Goal: Information Seeking & Learning: Learn about a topic

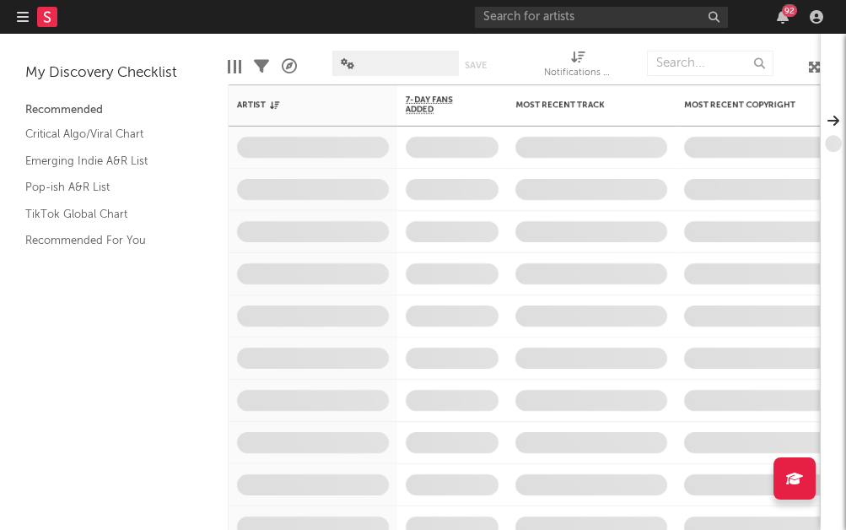
click at [814, 6] on div "92" at bounding box center [652, 17] width 354 height 34
click at [819, 13] on icon "button" at bounding box center [815, 16] width 13 height 13
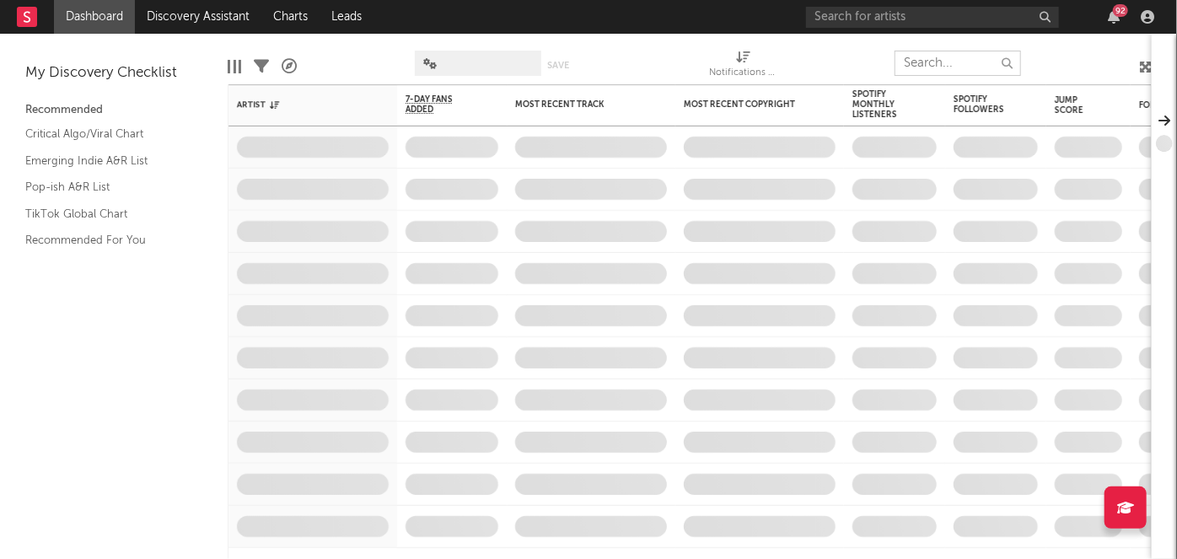
drag, startPoint x: 879, startPoint y: 46, endPoint x: 868, endPoint y: 43, distance: 10.7
click at [845, 43] on div "Edit Columns Filters A&R Pipeline Save Save as Notifications (Artist)" at bounding box center [690, 59] width 924 height 51
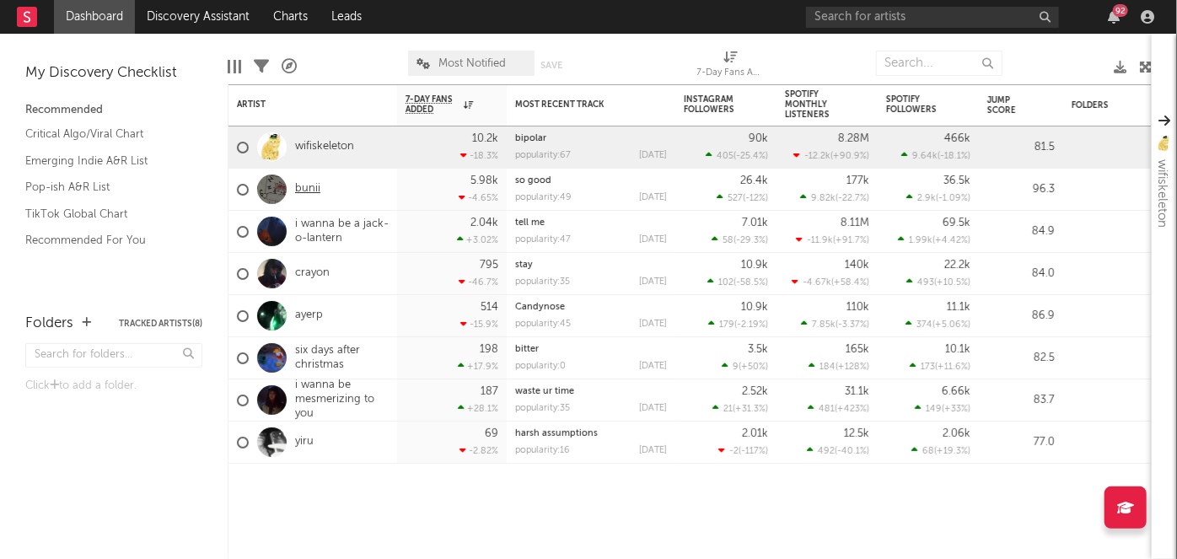
click at [303, 191] on link "bunii" at bounding box center [307, 189] width 25 height 14
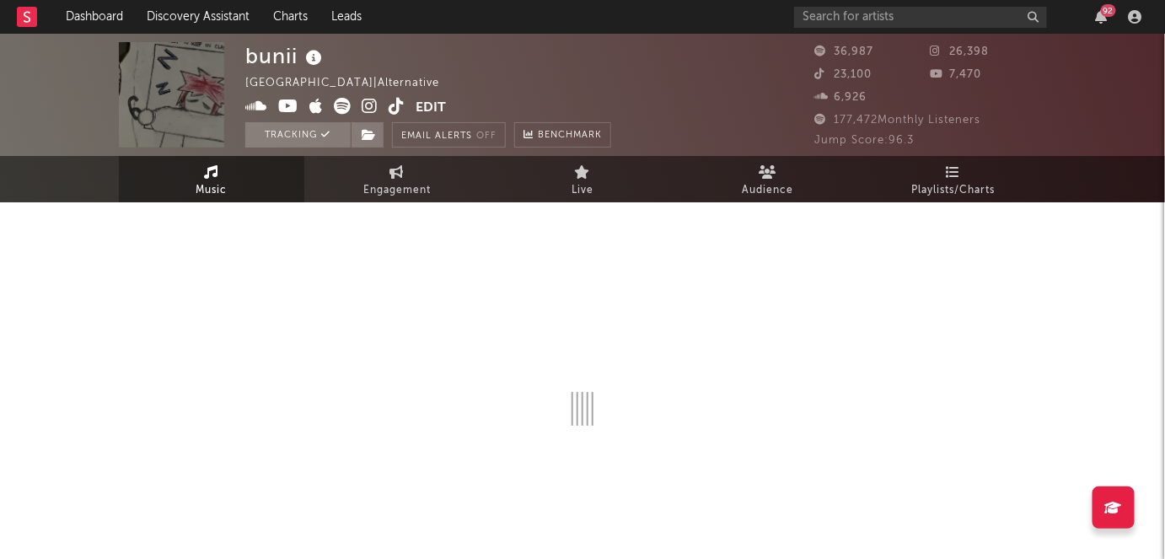
scroll to position [27, 0]
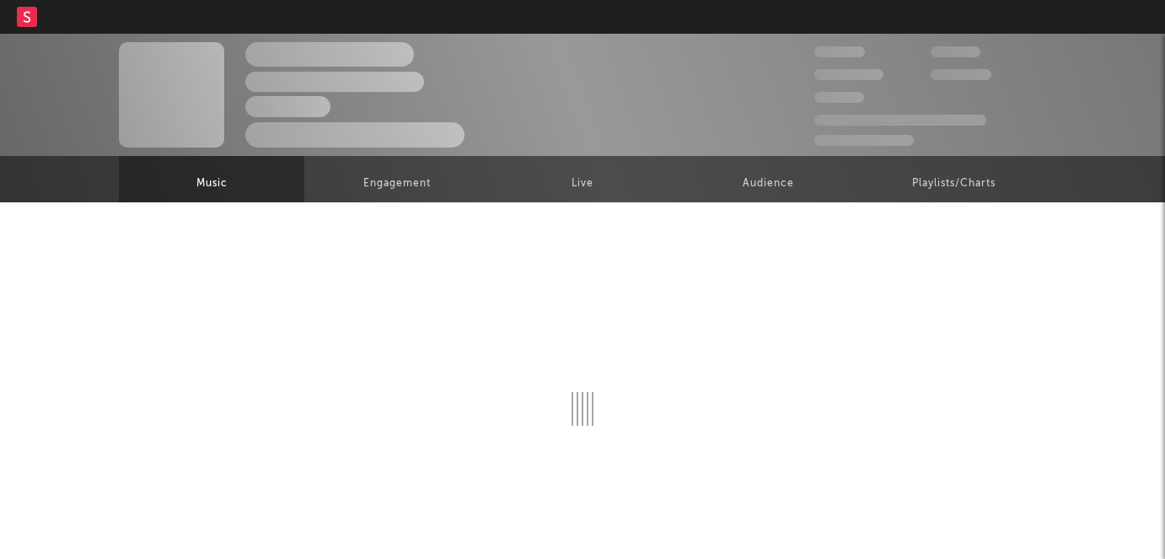
scroll to position [27, 0]
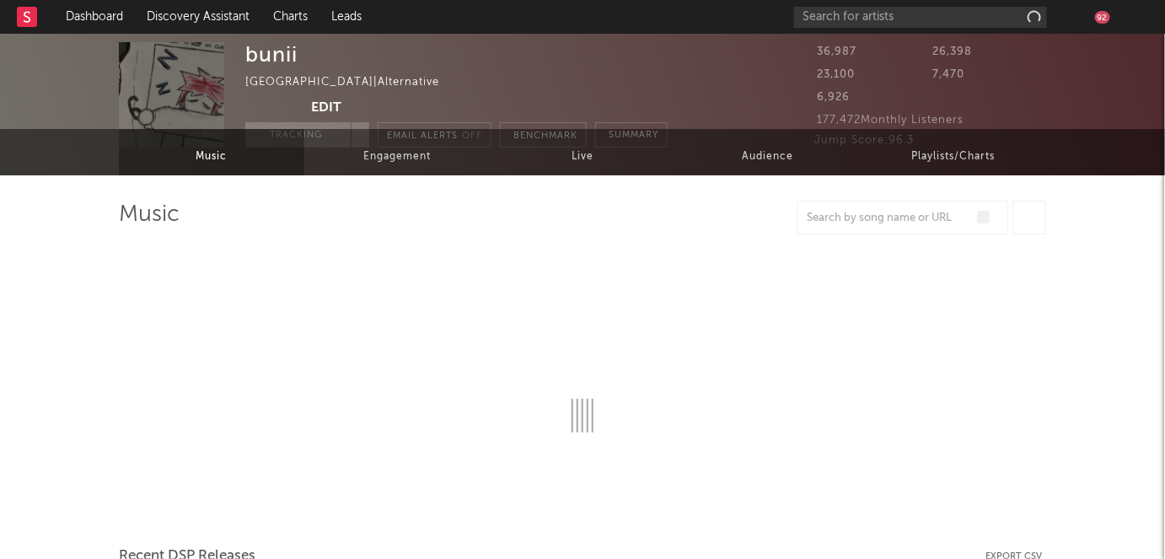
select select "6m"
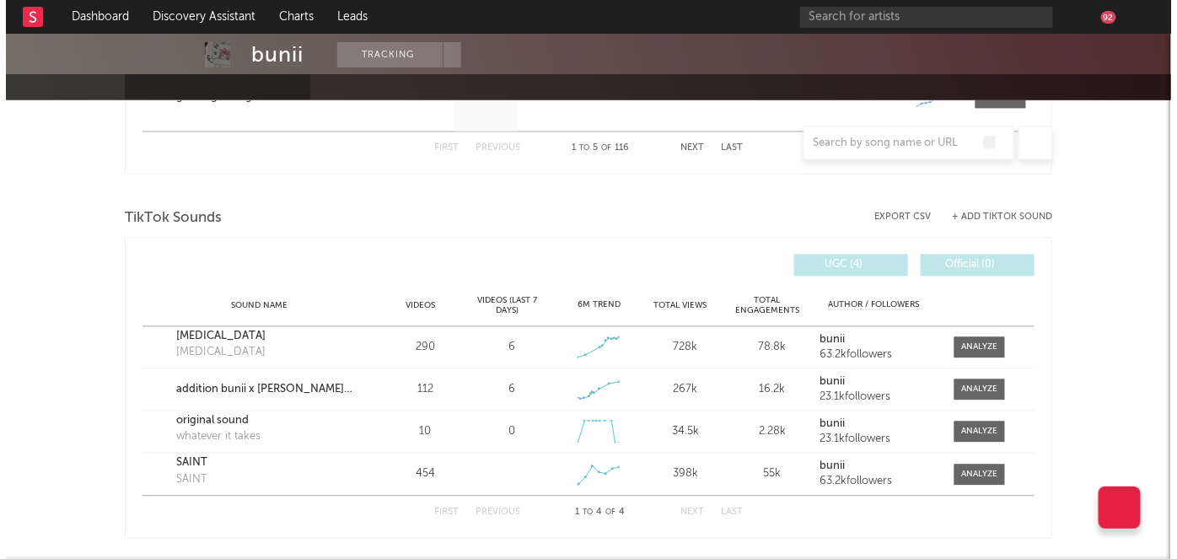
scroll to position [0, 0]
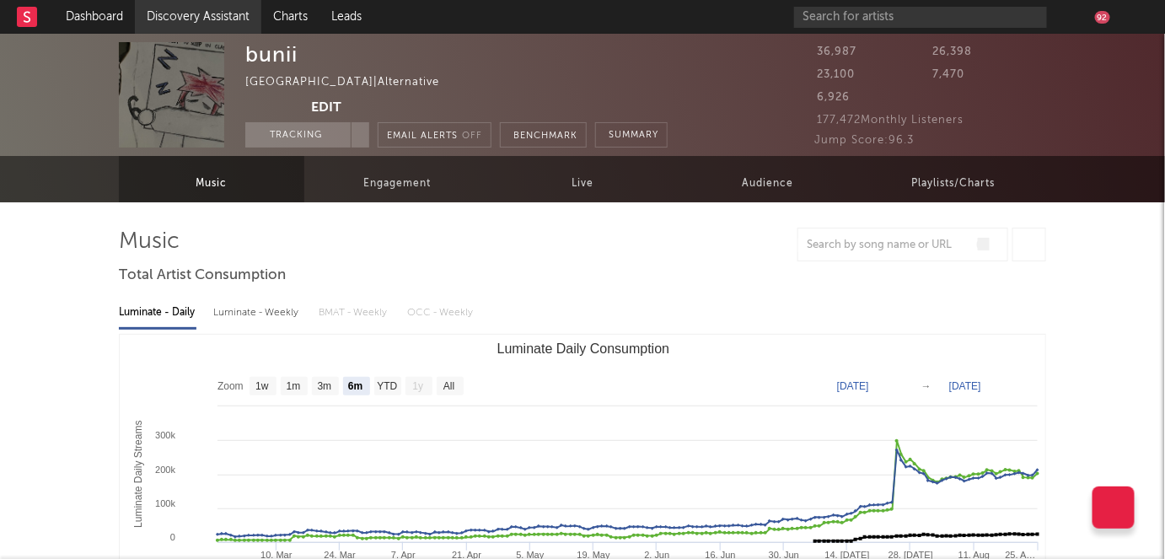
click at [181, 7] on link "Discovery Assistant" at bounding box center [198, 17] width 126 height 34
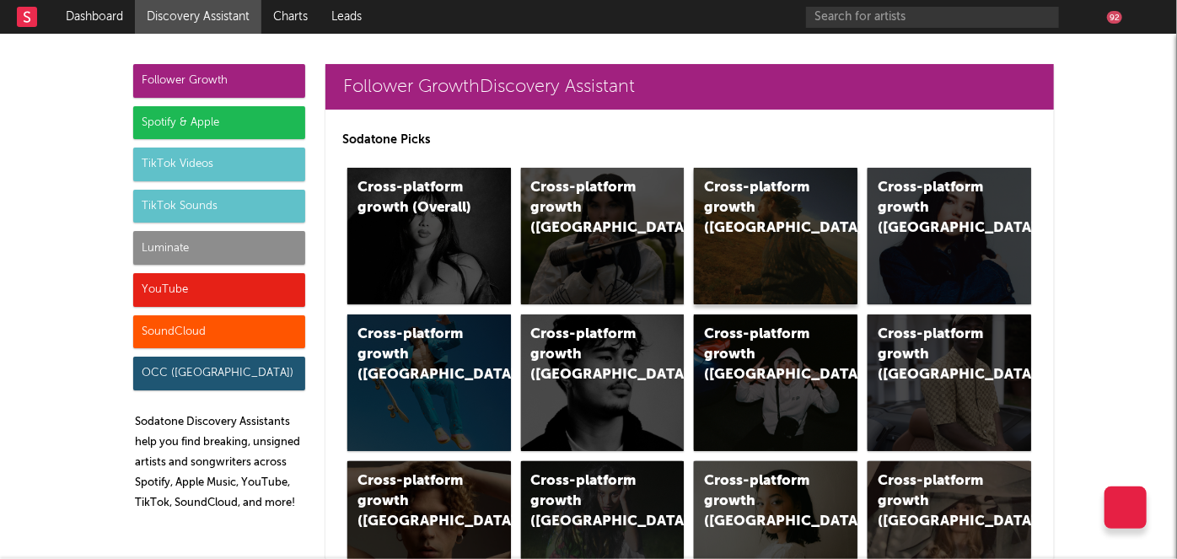
click at [720, 252] on div "Cross-platform growth ([GEOGRAPHIC_DATA])" at bounding box center [776, 236] width 164 height 137
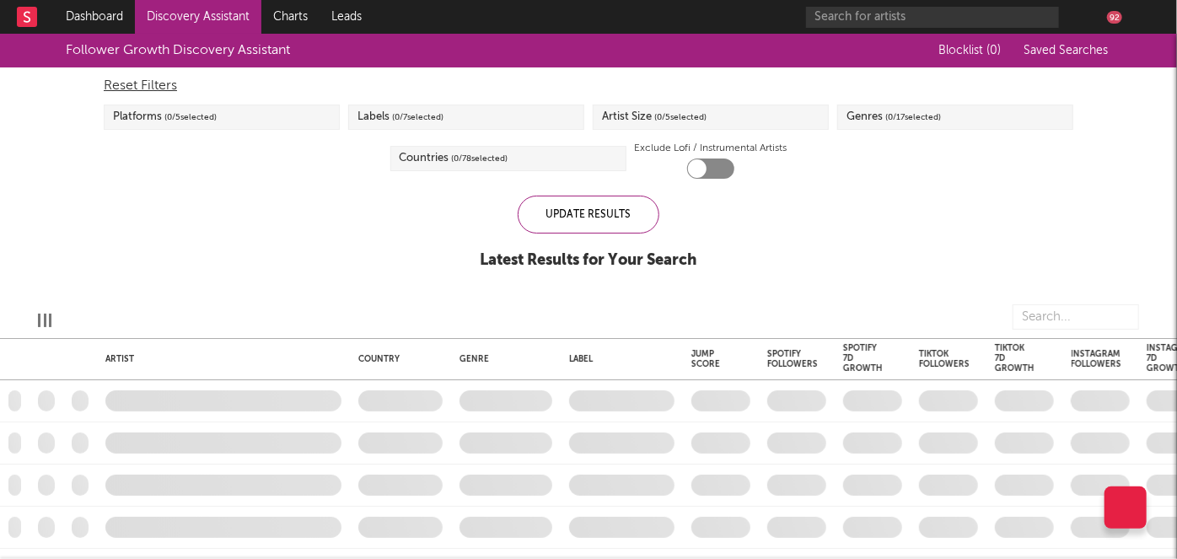
checkbox input "true"
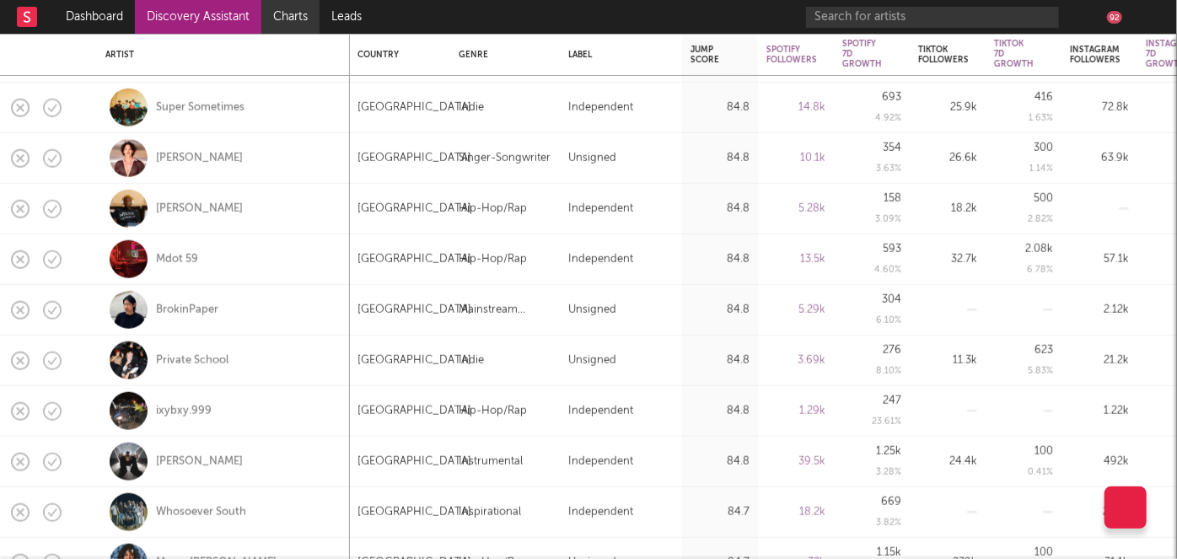
click at [302, 20] on link "Charts" at bounding box center [290, 17] width 58 height 34
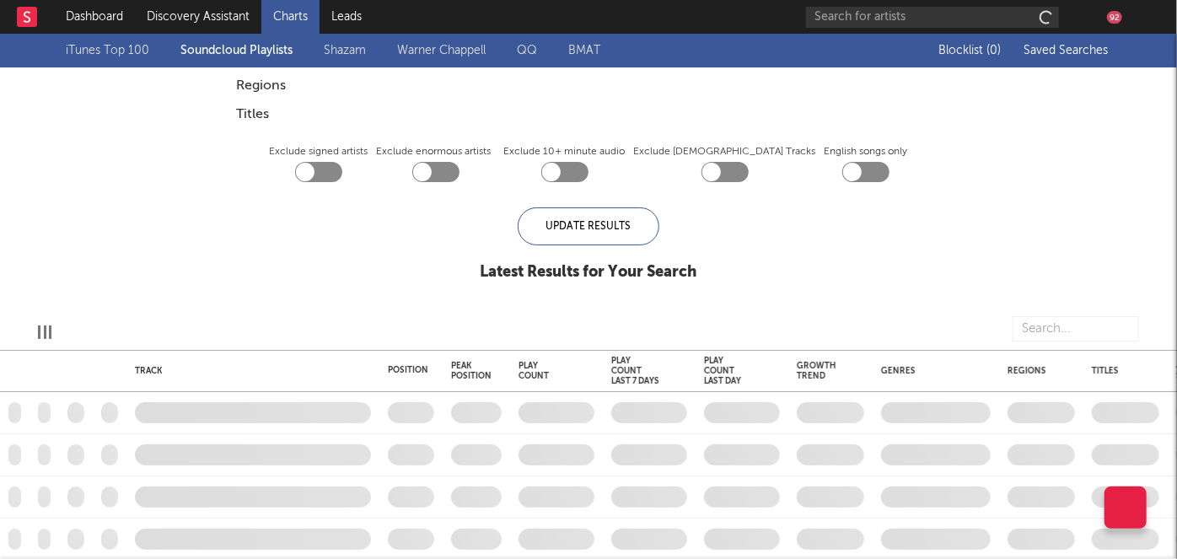
checkbox input "true"
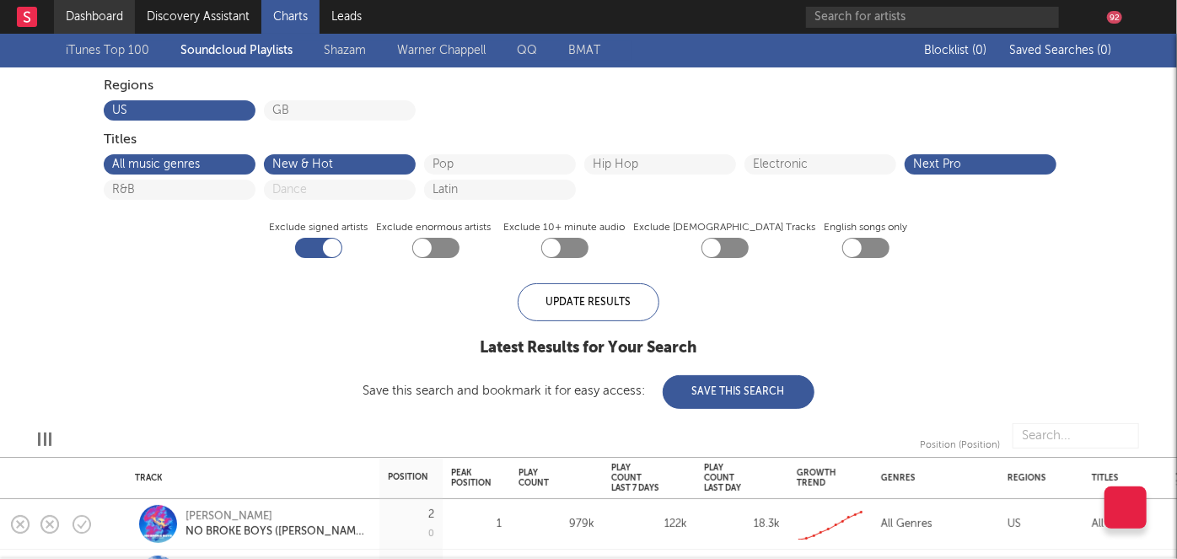
click at [90, 9] on link "Dashboard" at bounding box center [94, 17] width 81 height 34
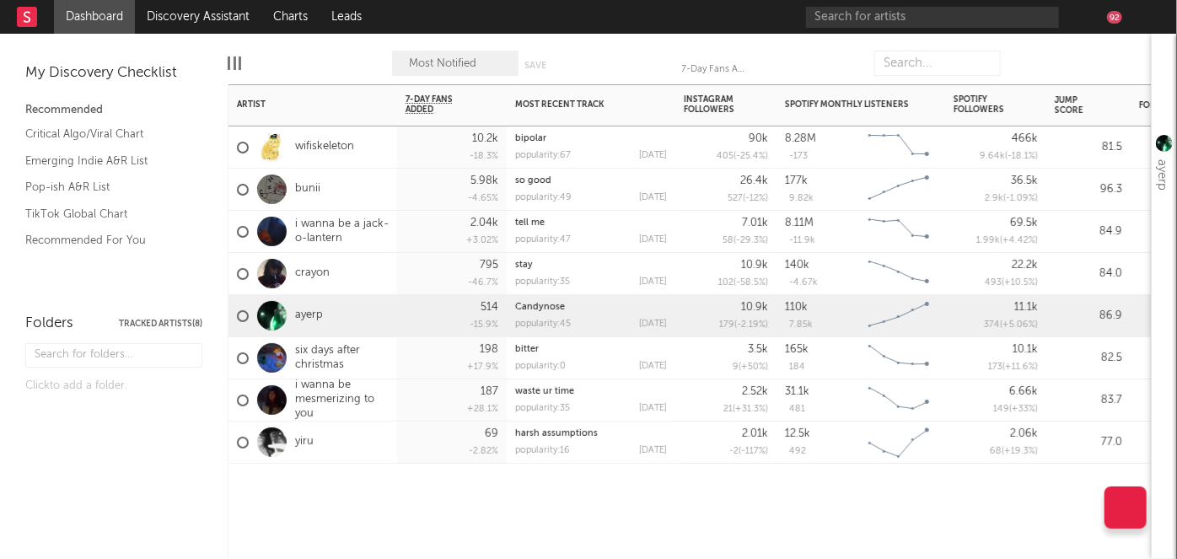
click at [409, 237] on div "2.04k +3.02 %" at bounding box center [452, 231] width 93 height 41
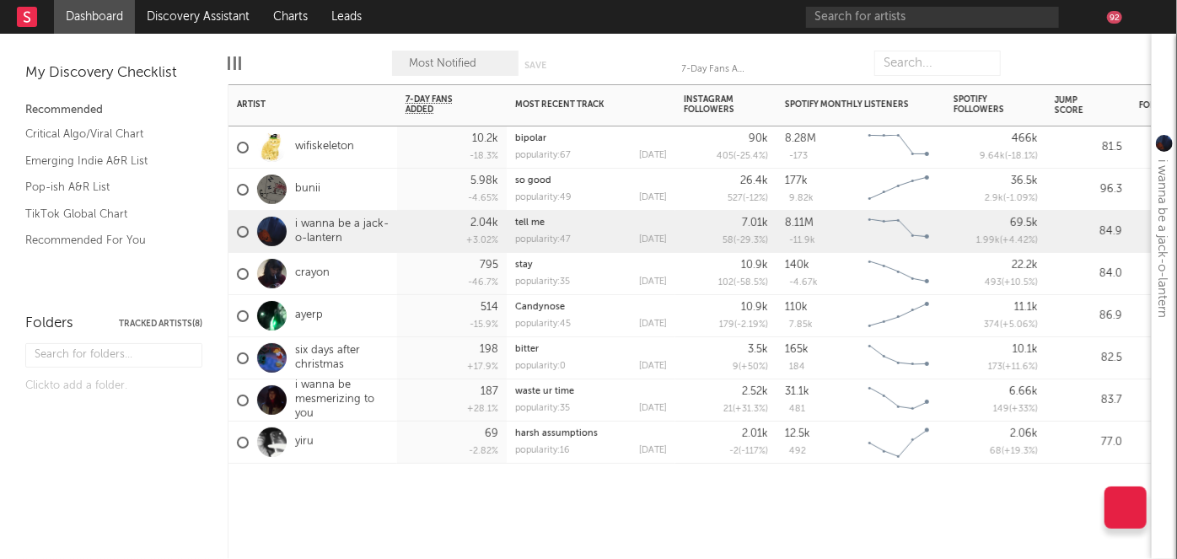
click at [420, 187] on div "5.98k -4.65 %" at bounding box center [452, 189] width 93 height 41
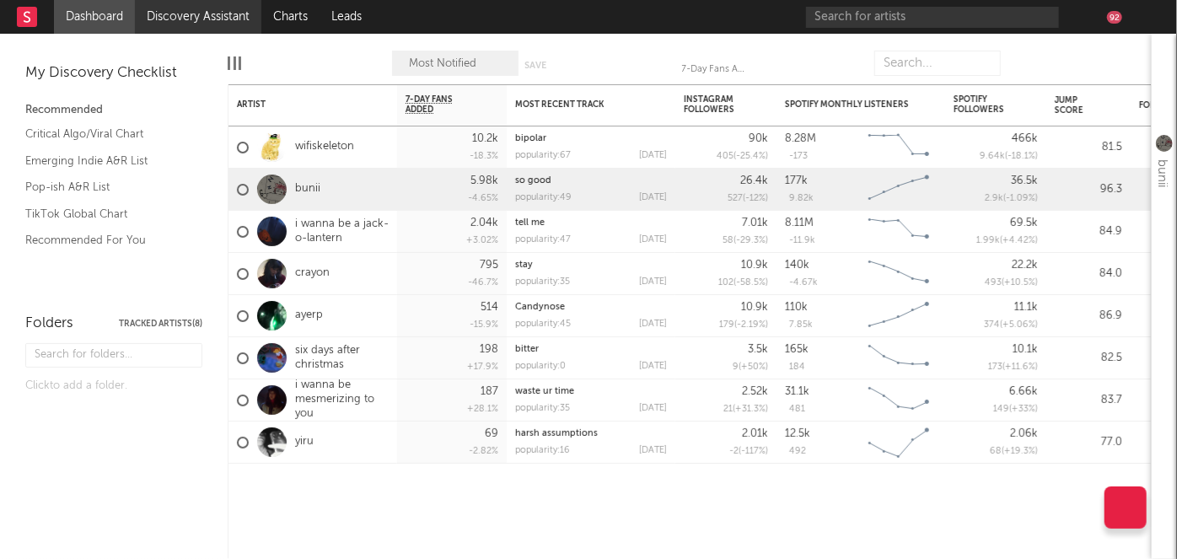
click at [213, 13] on link "Discovery Assistant" at bounding box center [198, 17] width 126 height 34
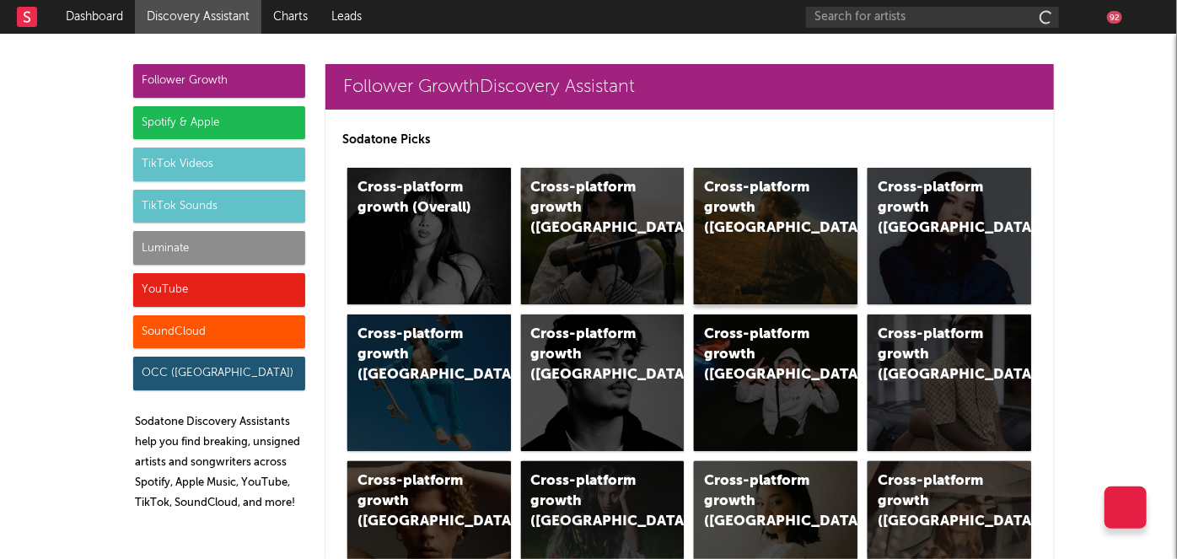
click at [815, 232] on div "Cross-platform growth ([GEOGRAPHIC_DATA])" at bounding box center [776, 236] width 164 height 137
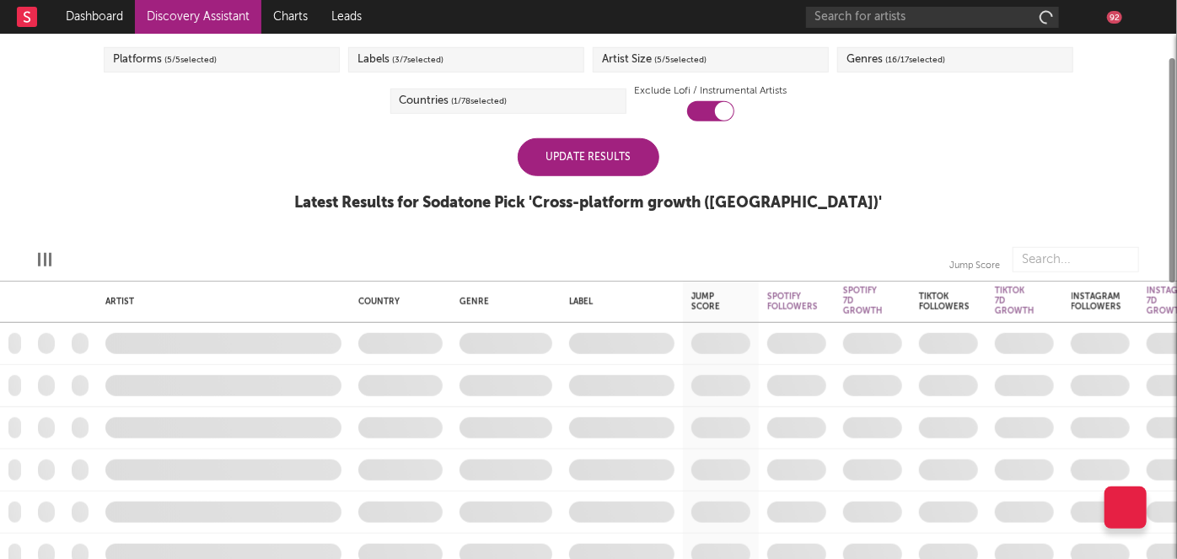
checkbox input "true"
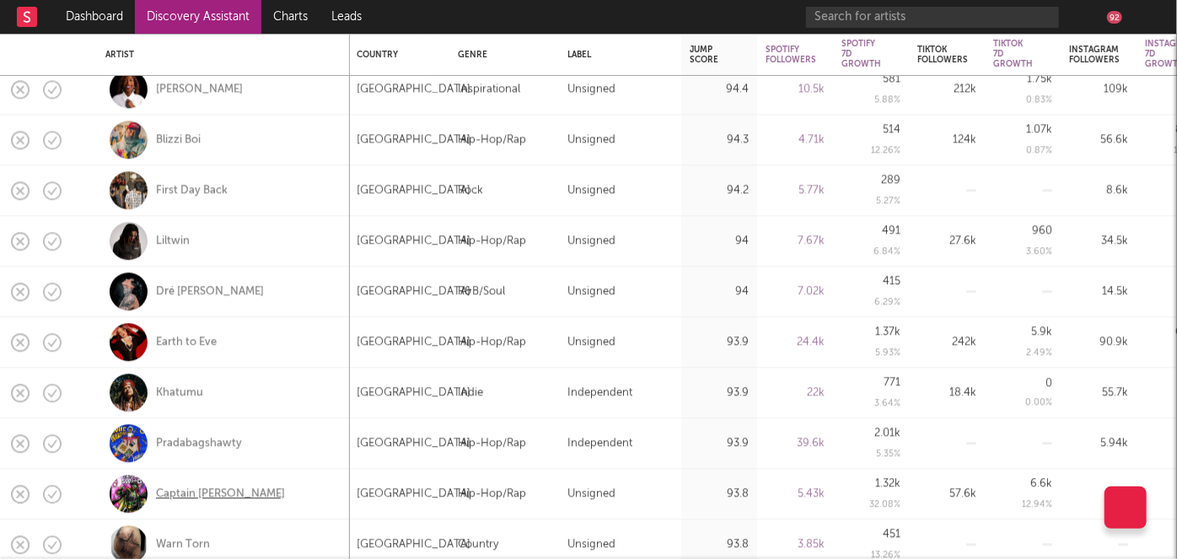
click at [209, 497] on div "Captain [PERSON_NAME]" at bounding box center [220, 494] width 129 height 15
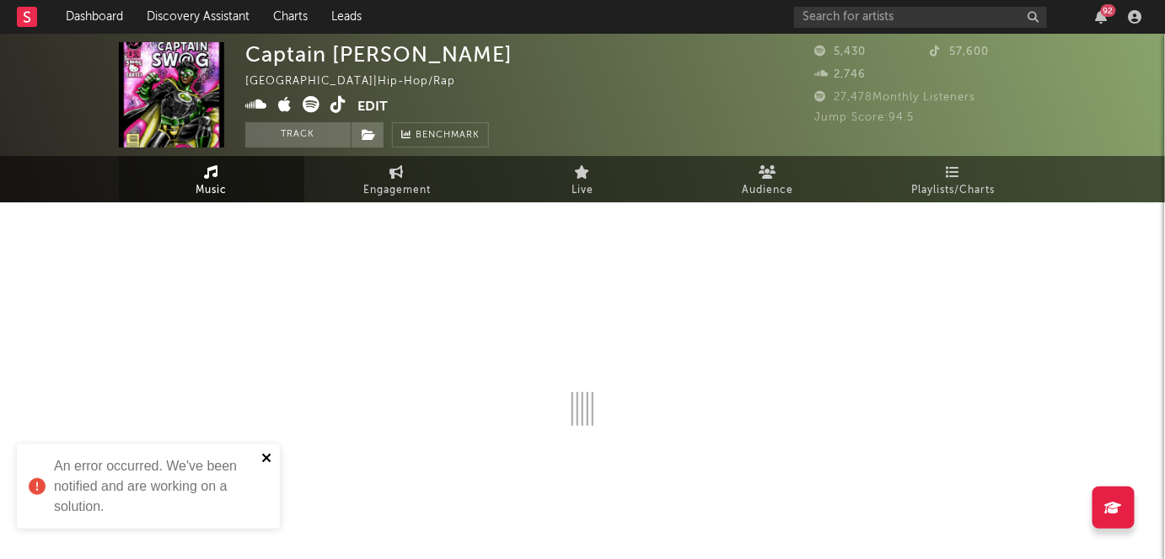
click at [265, 451] on icon "close" at bounding box center [267, 457] width 12 height 13
click at [358, 304] on div at bounding box center [582, 327] width 927 height 198
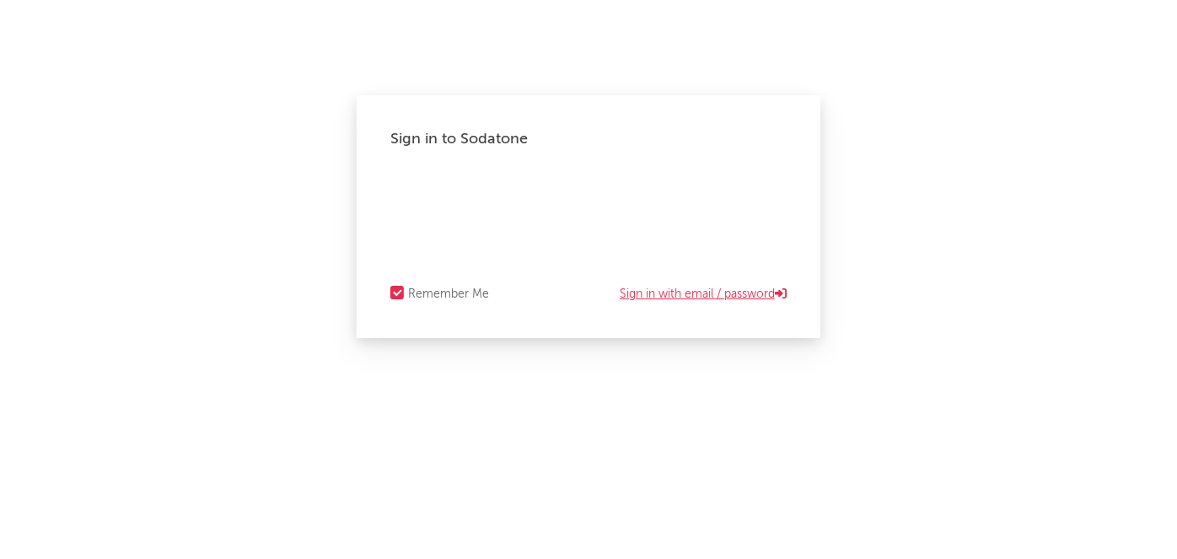
click at [641, 297] on link "Sign in with email / password" at bounding box center [703, 294] width 167 height 20
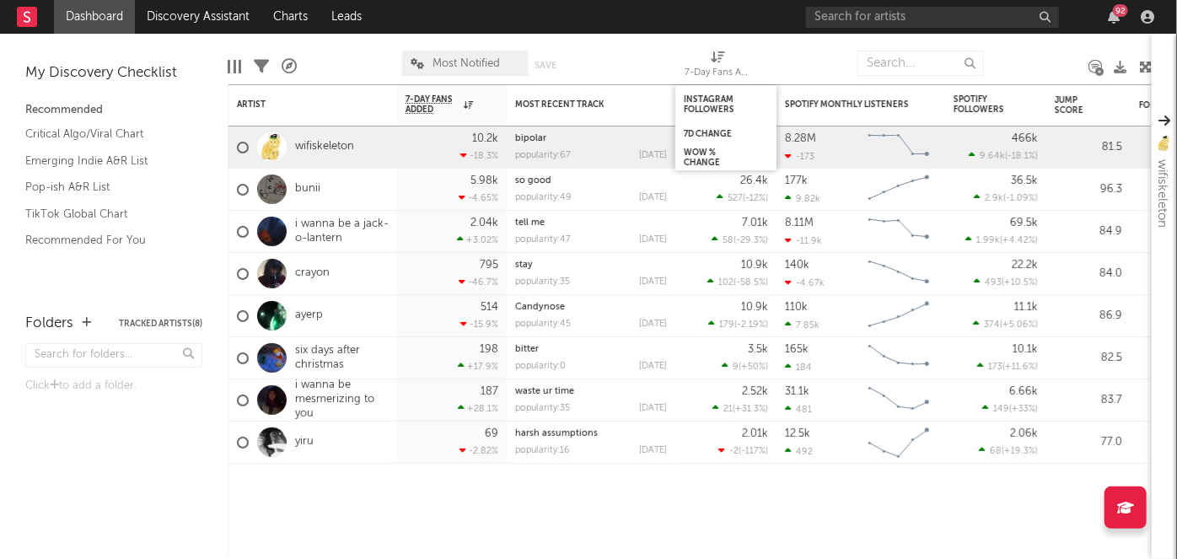
click at [930, 5] on div "92" at bounding box center [983, 17] width 354 height 34
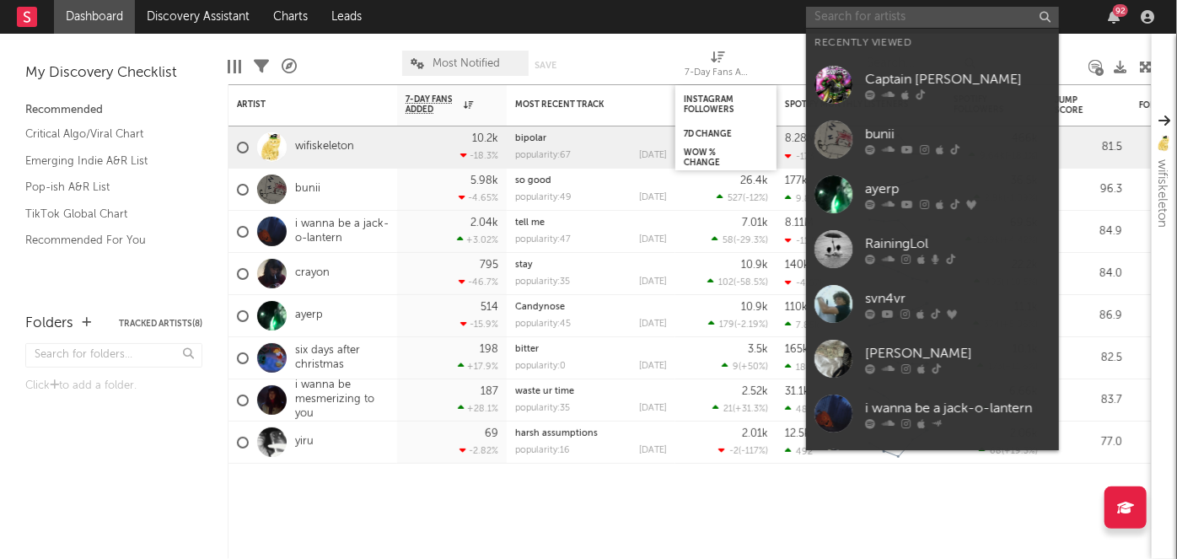
click at [926, 12] on input "text" at bounding box center [932, 17] width 253 height 21
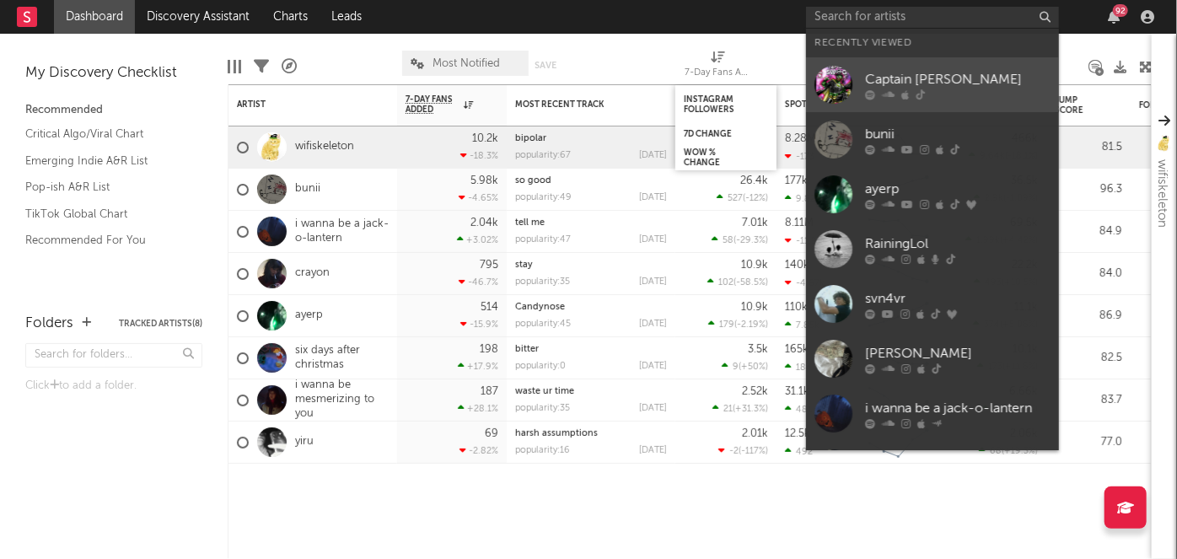
click at [912, 73] on div "Captain [PERSON_NAME]" at bounding box center [957, 79] width 185 height 20
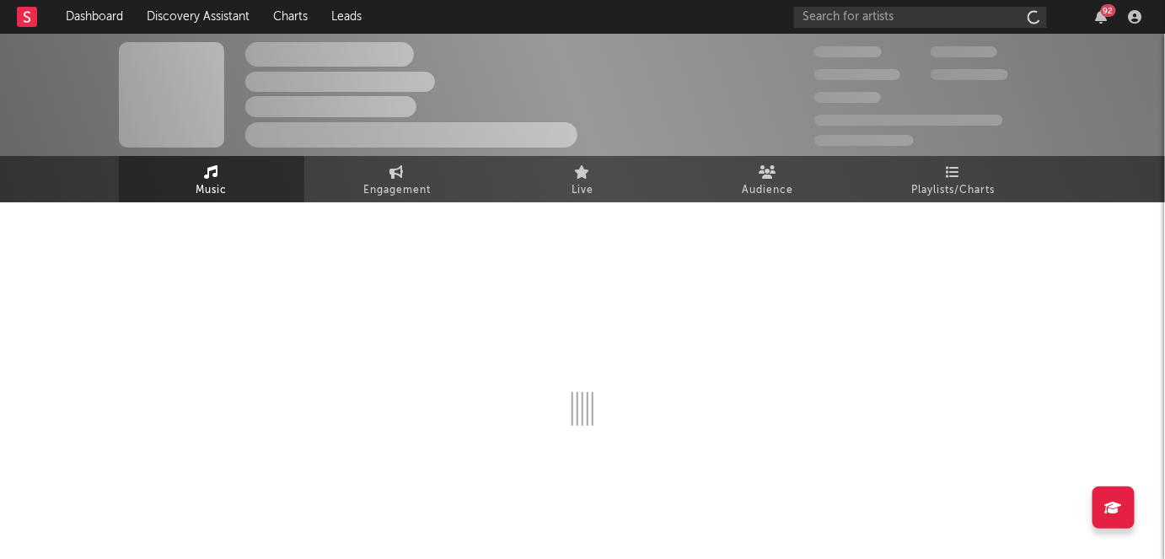
scroll to position [27, 0]
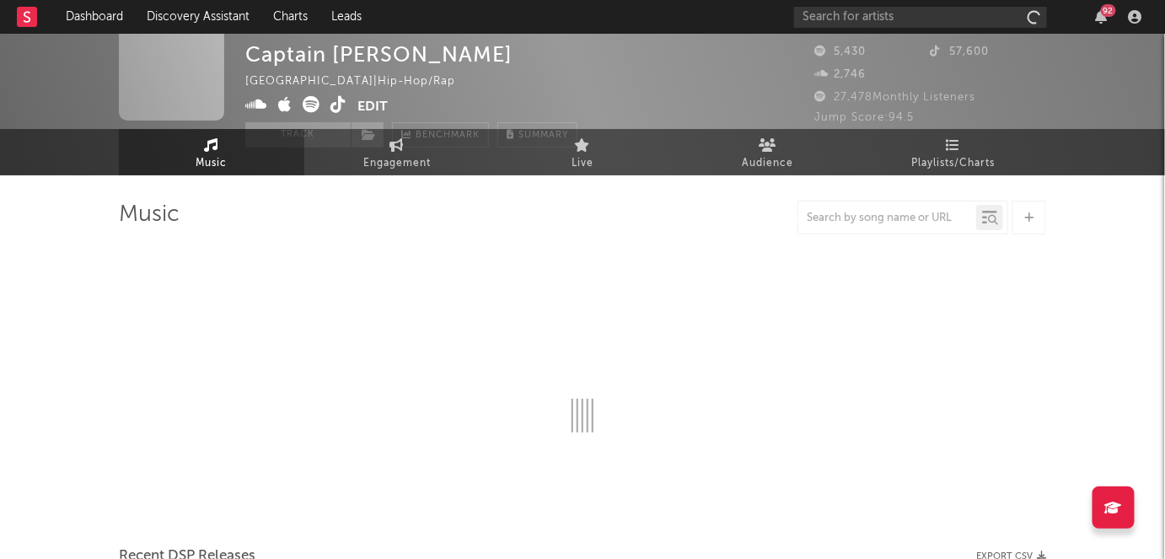
select select "1w"
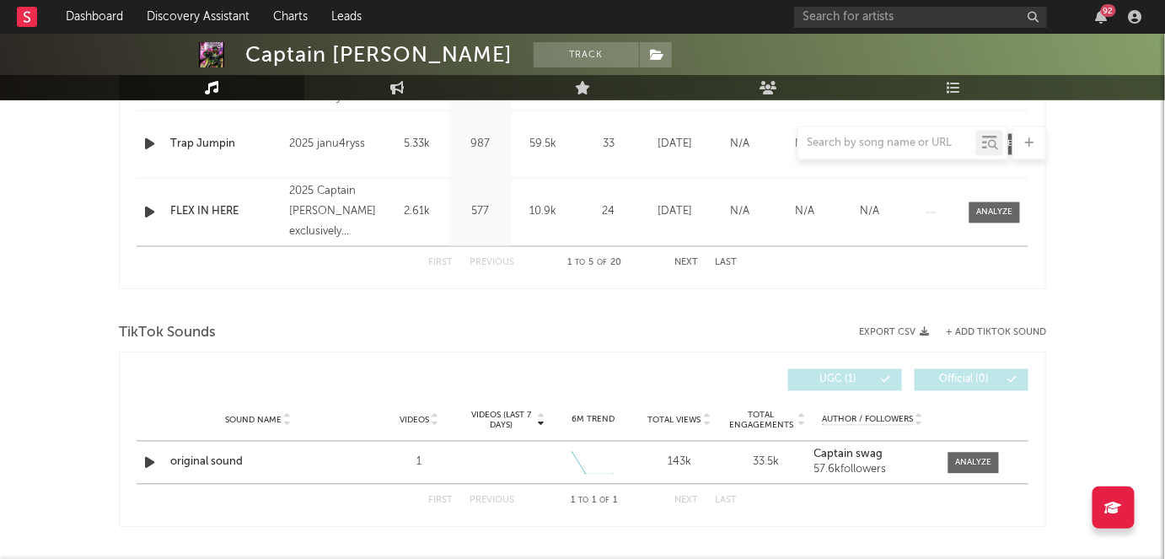
scroll to position [1110, 0]
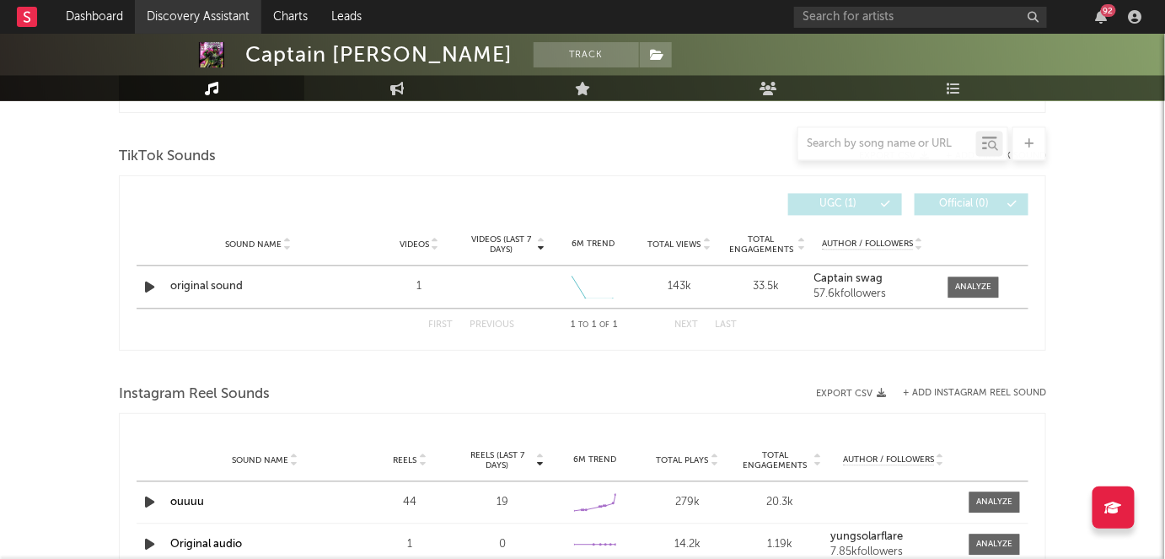
click at [213, 14] on link "Discovery Assistant" at bounding box center [198, 17] width 126 height 34
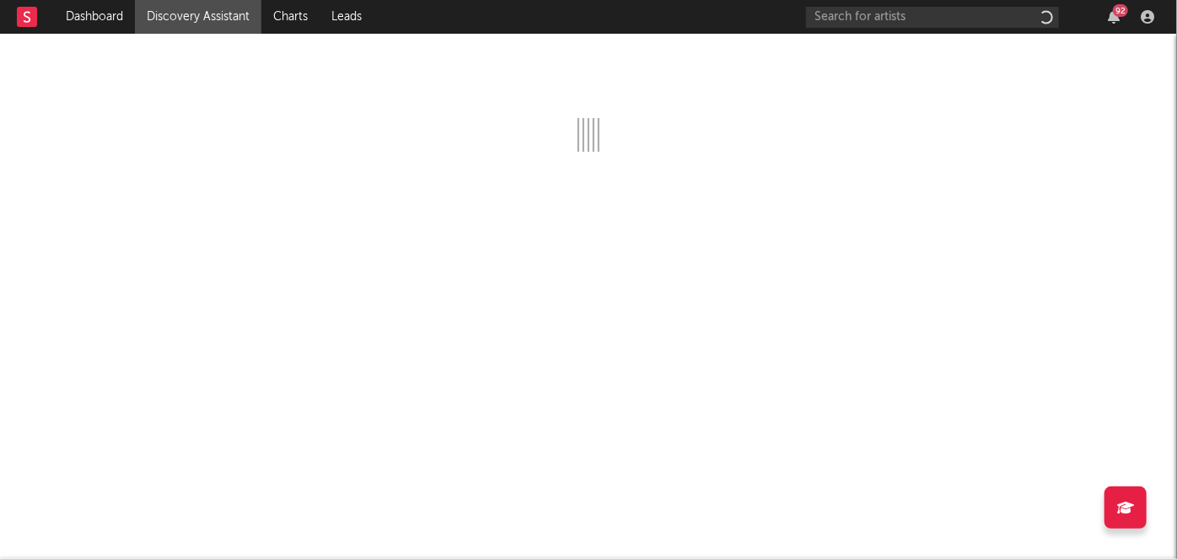
click at [1110, 8] on div "92" at bounding box center [983, 17] width 354 height 34
click at [1114, 17] on icon "button" at bounding box center [1114, 16] width 12 height 13
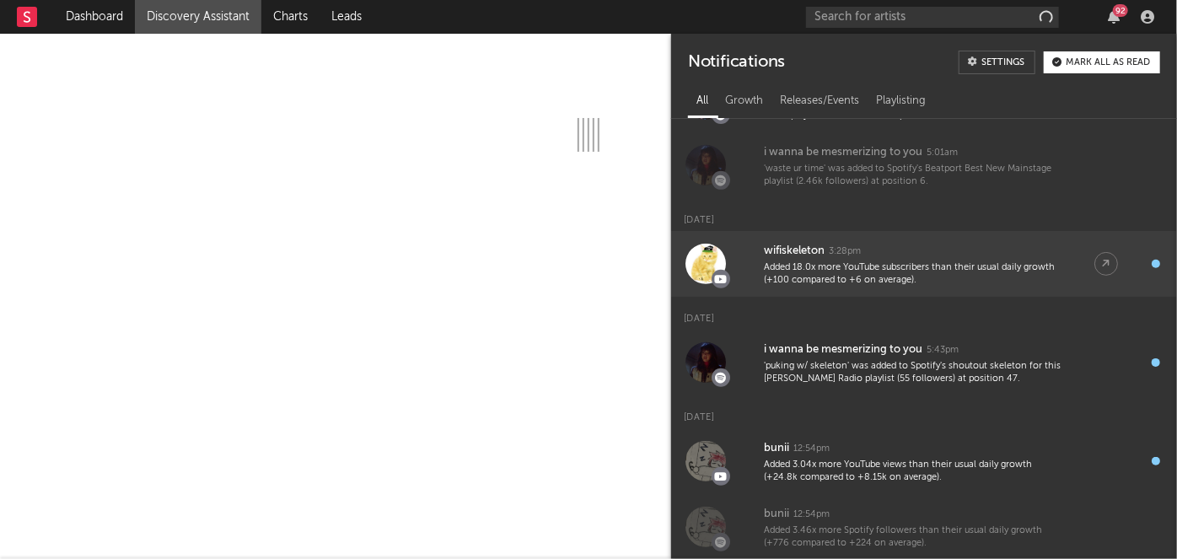
scroll to position [383, 0]
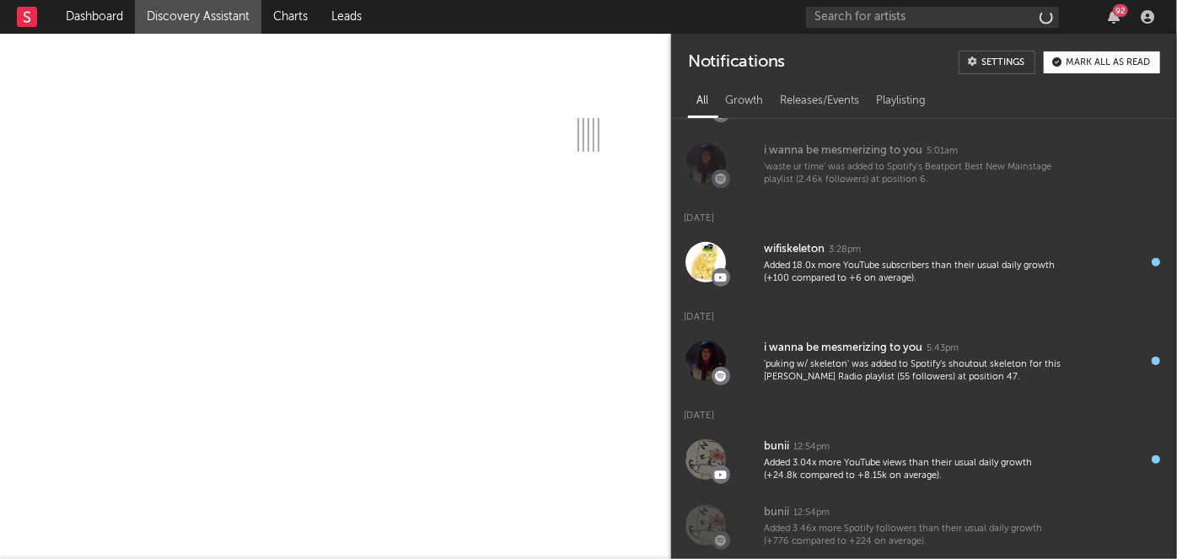
click at [602, 33] on nav "Dashboard Discovery Assistant Charts Leads 92" at bounding box center [588, 17] width 1177 height 34
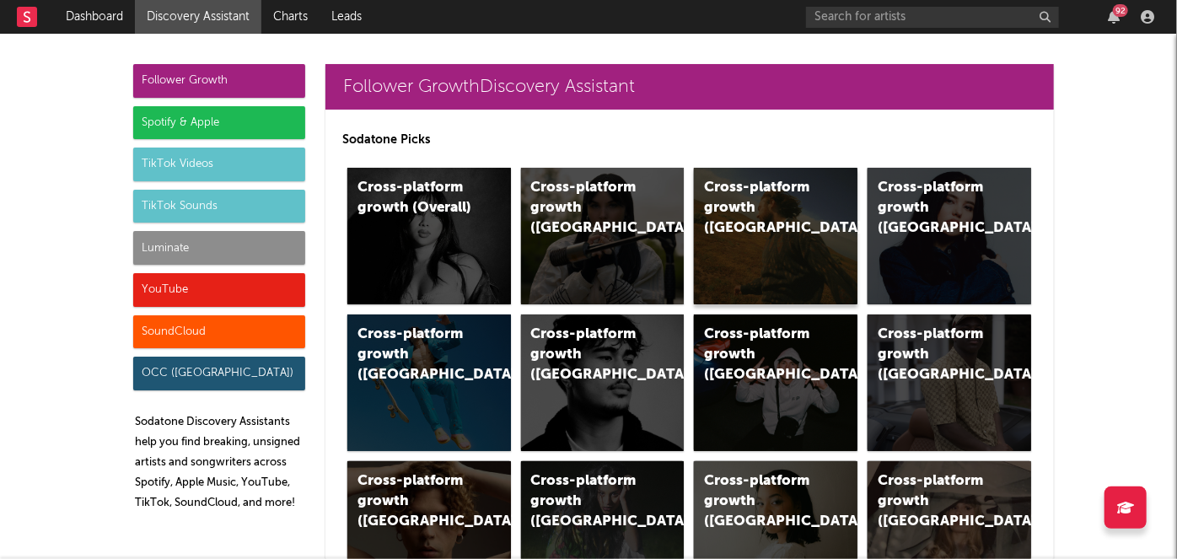
click at [694, 230] on div "Cross-platform growth ([GEOGRAPHIC_DATA])" at bounding box center [776, 236] width 164 height 137
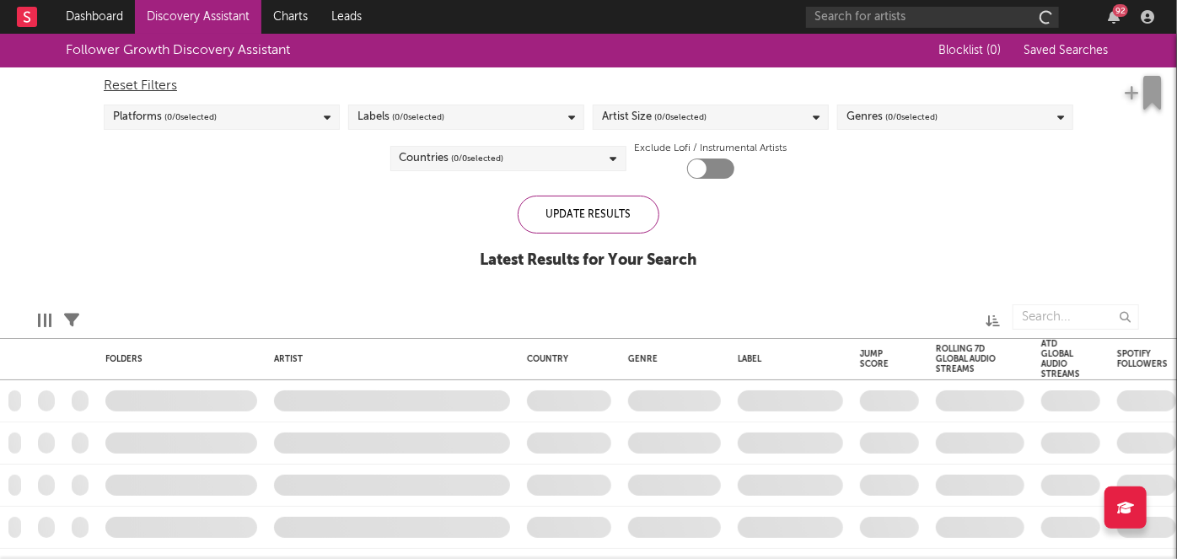
checkbox input "true"
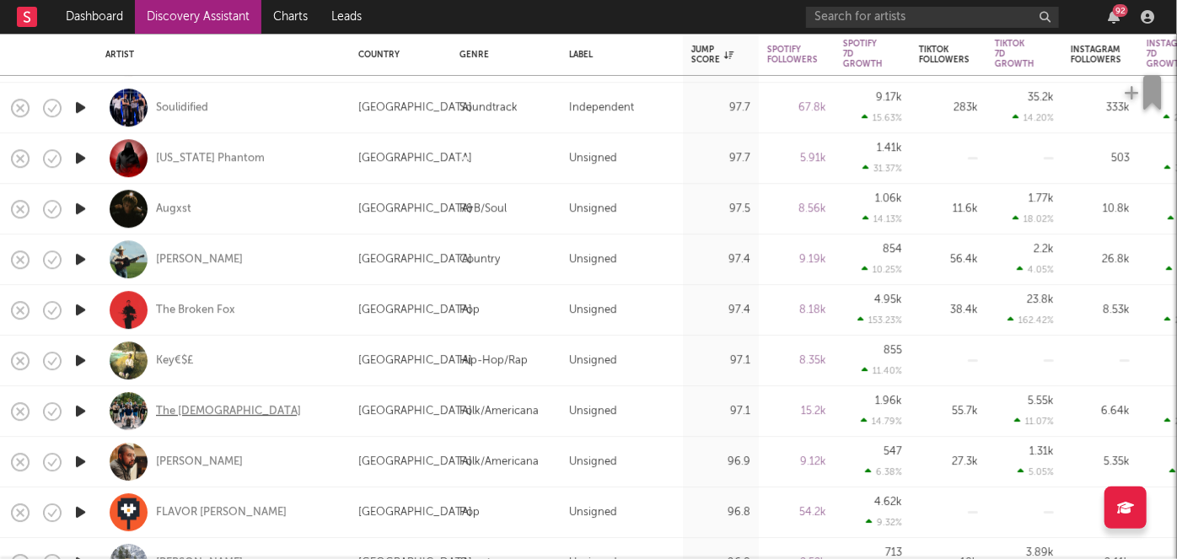
click at [209, 412] on div "The [DEMOGRAPHIC_DATA]" at bounding box center [228, 411] width 145 height 15
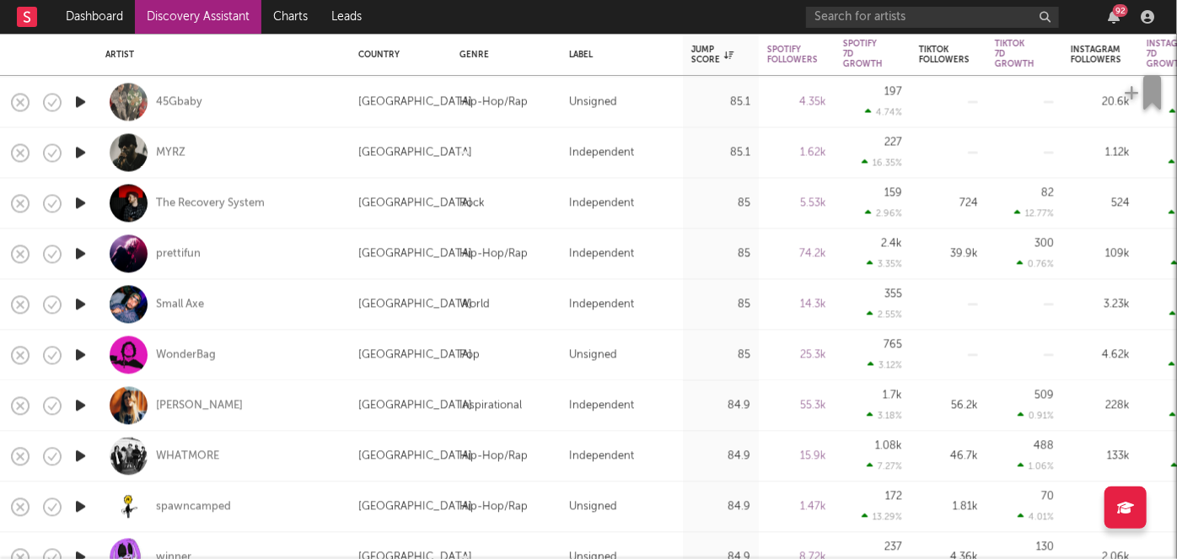
click at [289, 243] on div "prettifun" at bounding box center [223, 254] width 236 height 50
select select "1w"
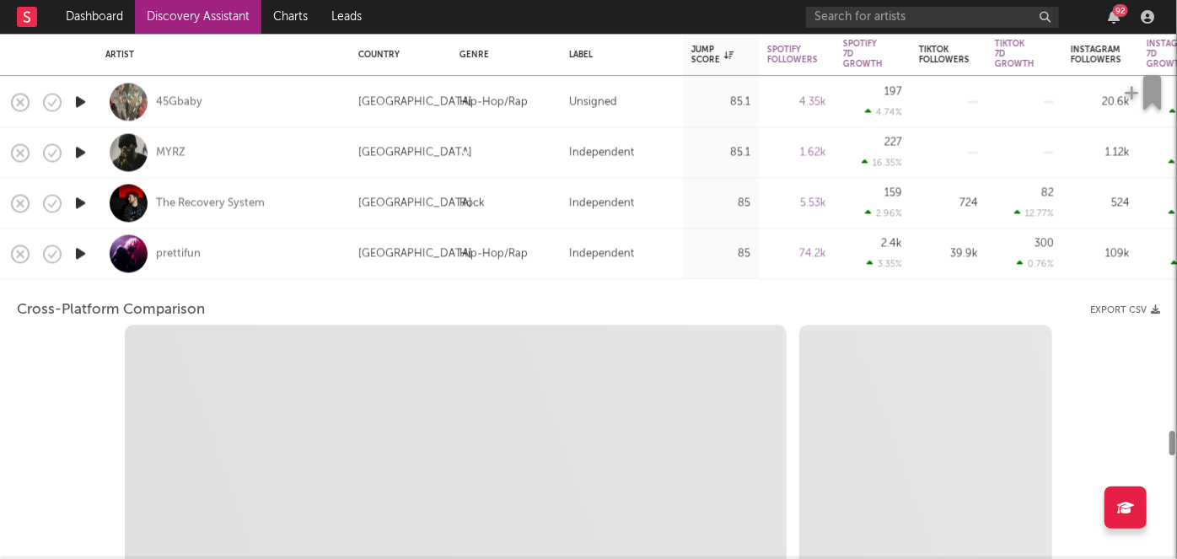
select select "6m"
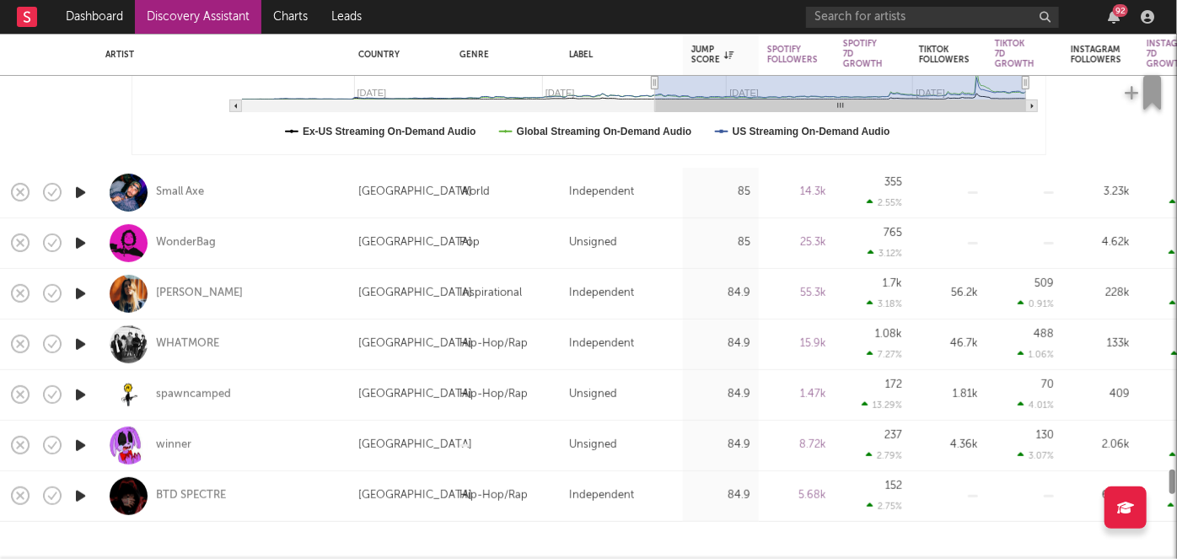
select select "1m"
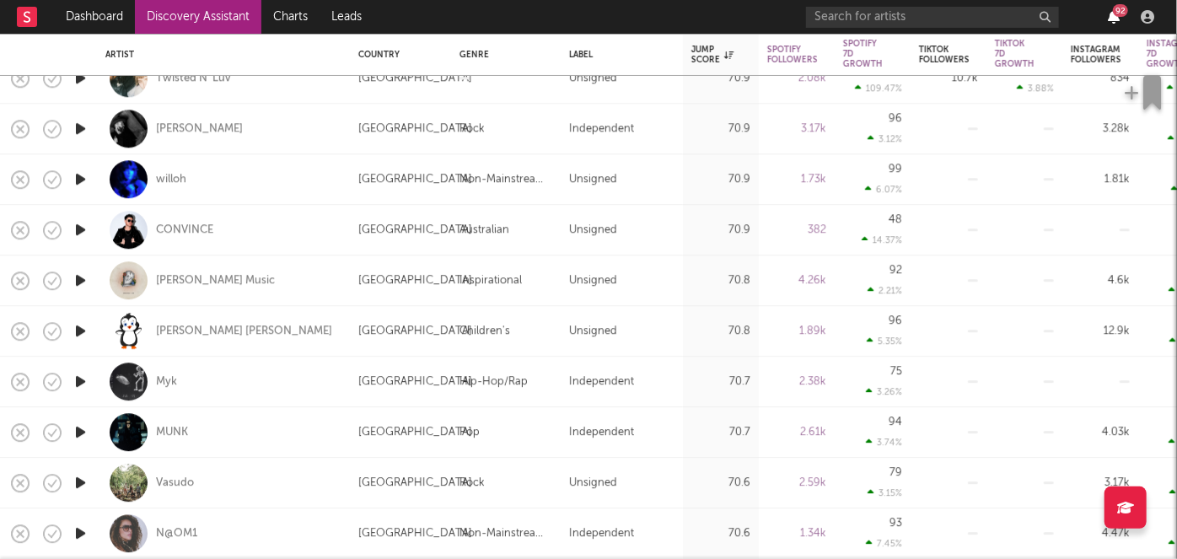
click at [1116, 23] on icon "button" at bounding box center [1114, 16] width 12 height 13
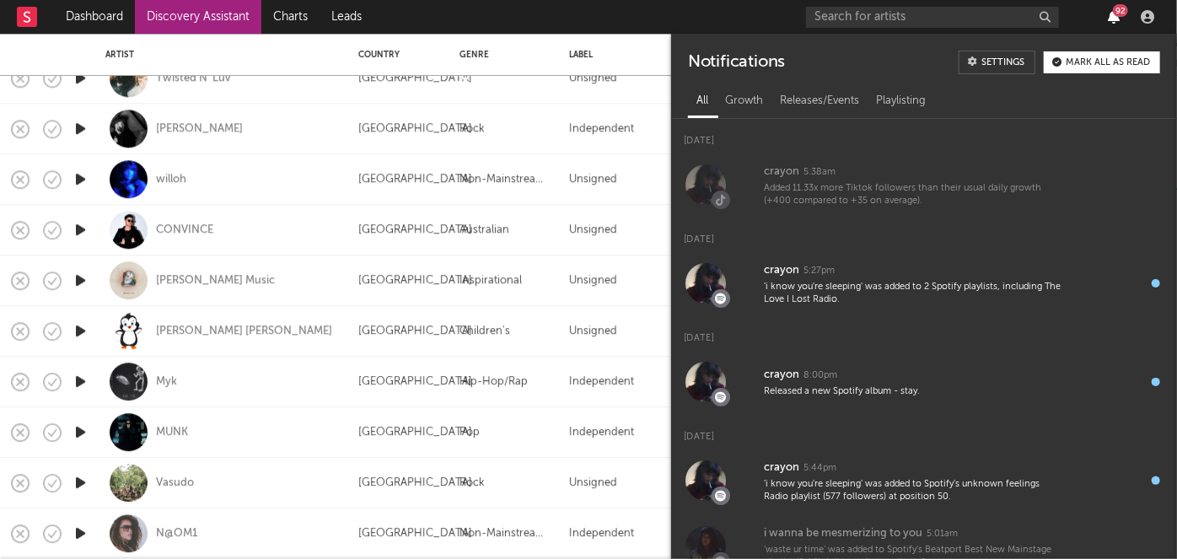
click at [1116, 23] on icon "button" at bounding box center [1114, 16] width 12 height 13
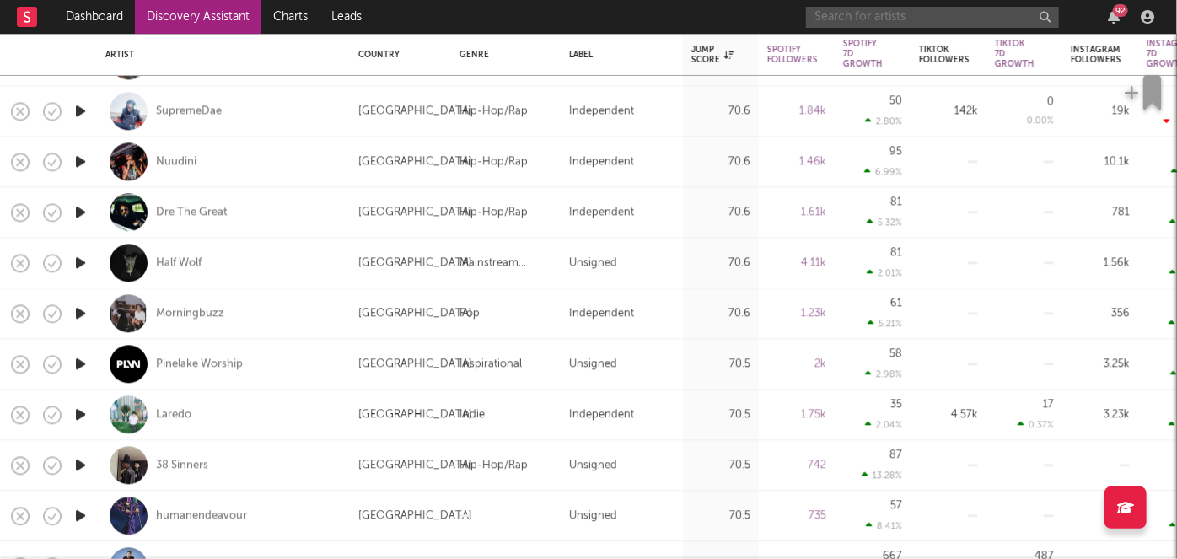
click at [909, 19] on input "text" at bounding box center [932, 17] width 253 height 21
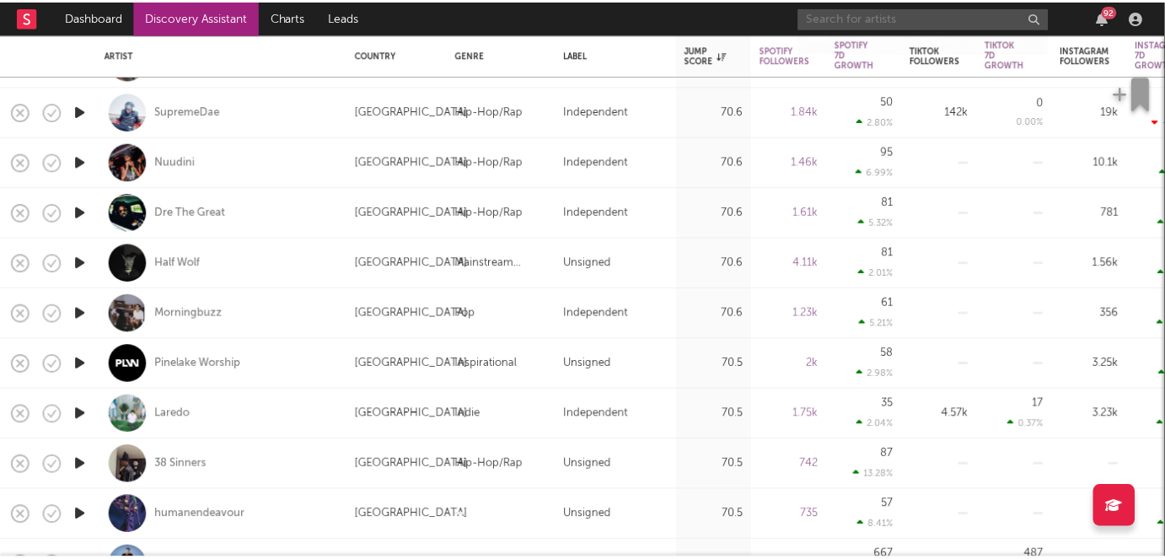
scroll to position [167, 0]
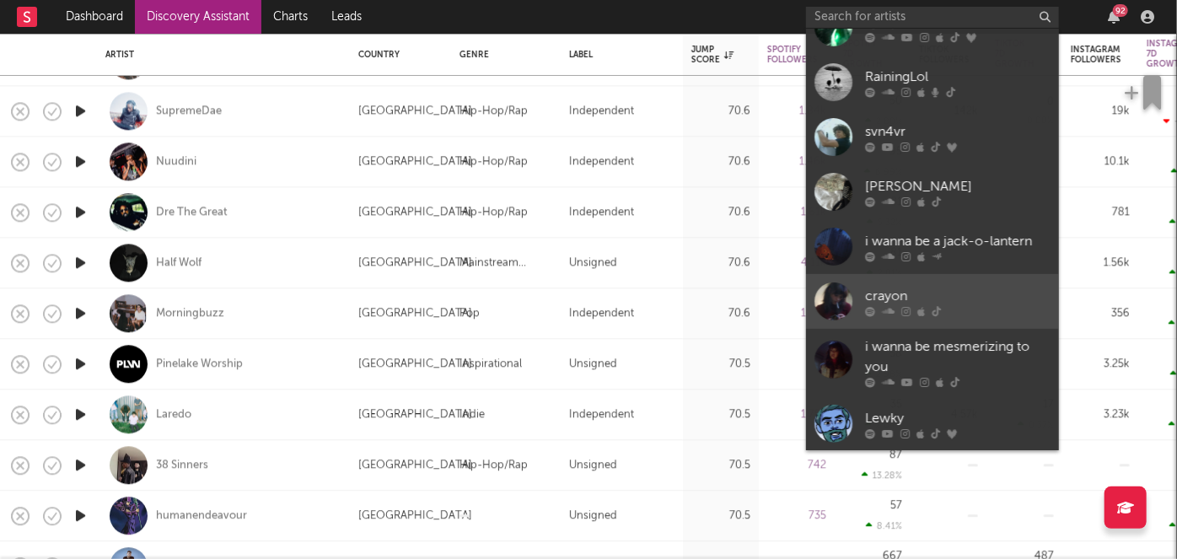
click at [991, 304] on div "crayon" at bounding box center [957, 296] width 185 height 20
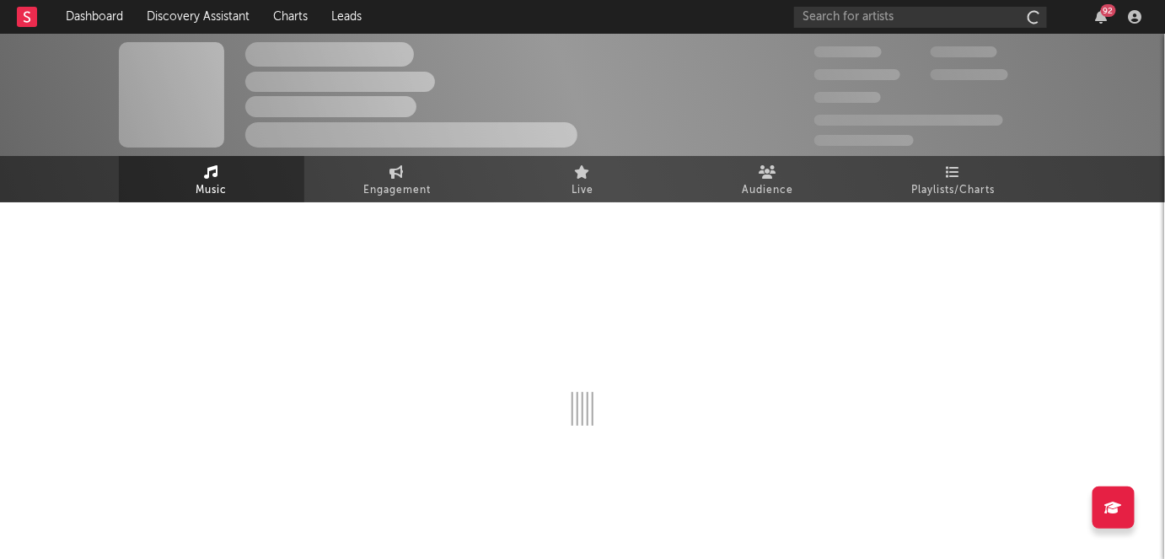
scroll to position [27, 0]
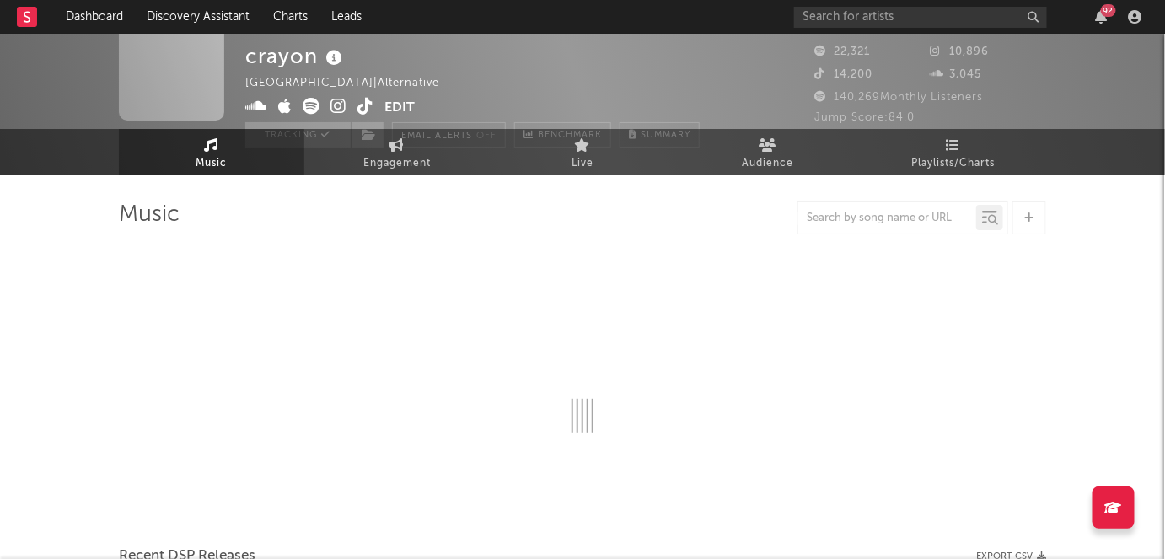
select select "6m"
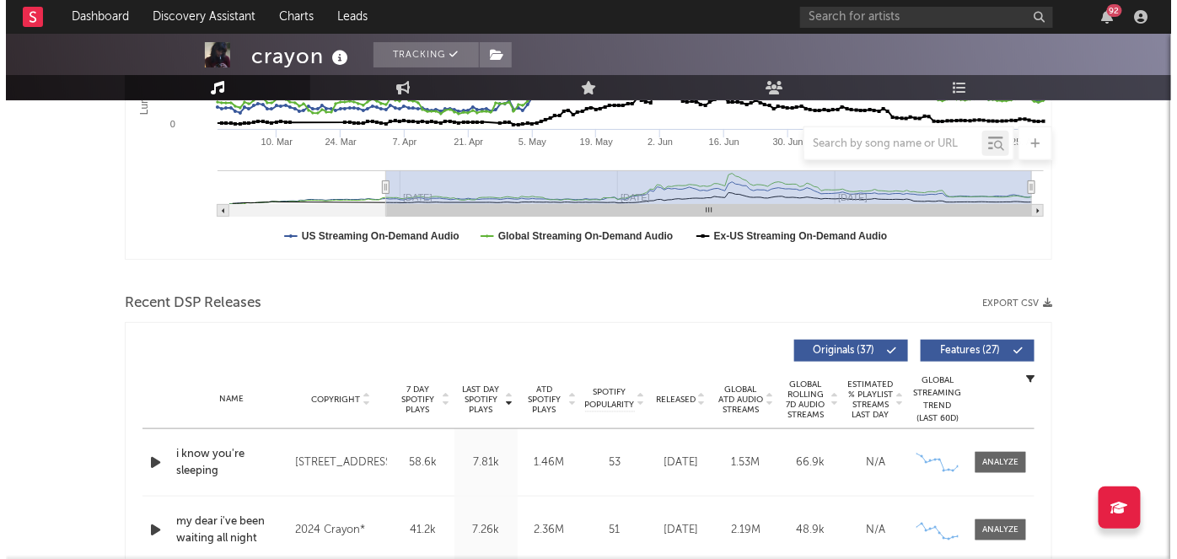
scroll to position [0, 0]
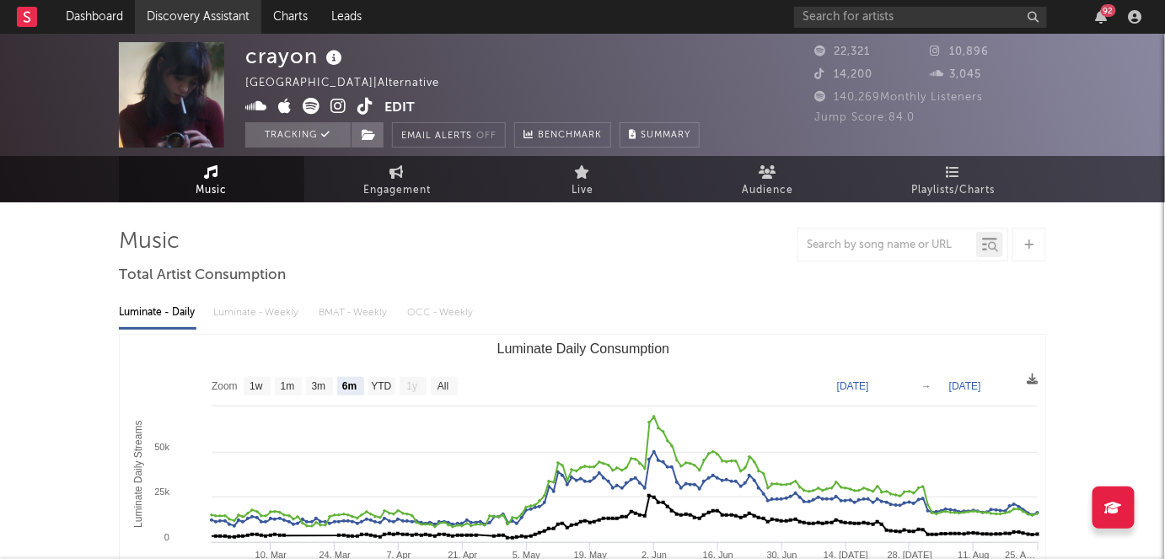
click at [203, 11] on link "Discovery Assistant" at bounding box center [198, 17] width 126 height 34
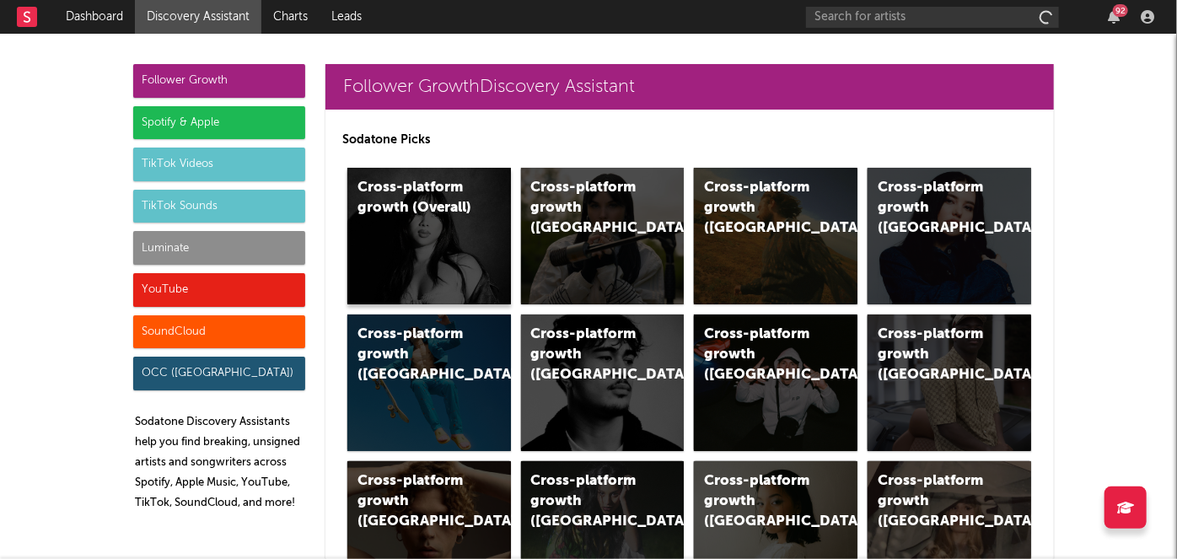
click at [393, 207] on div "Cross-platform growth (Overall)" at bounding box center [415, 198] width 115 height 40
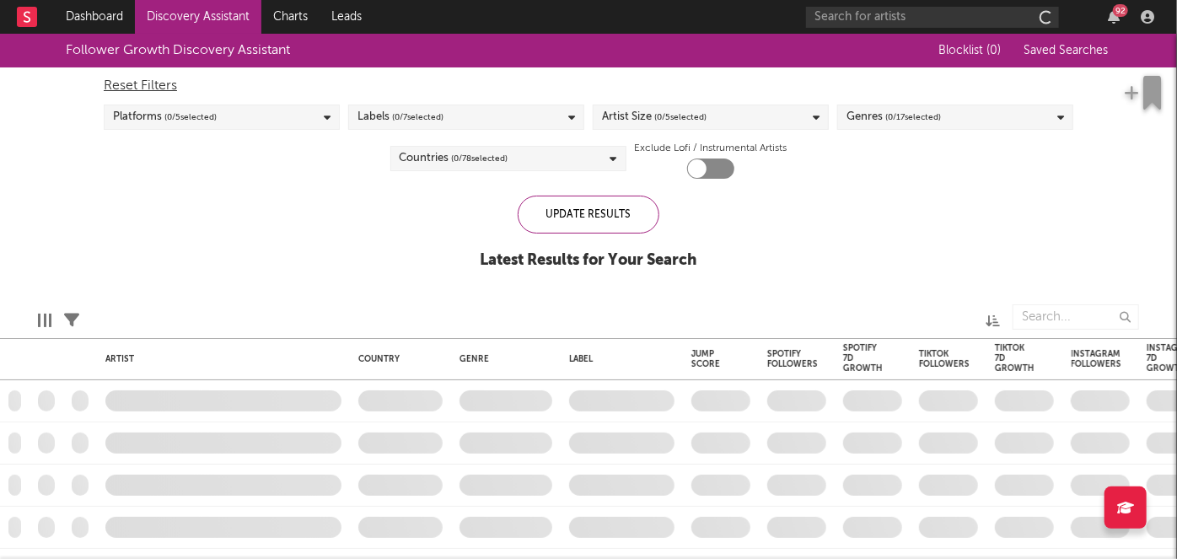
checkbox input "true"
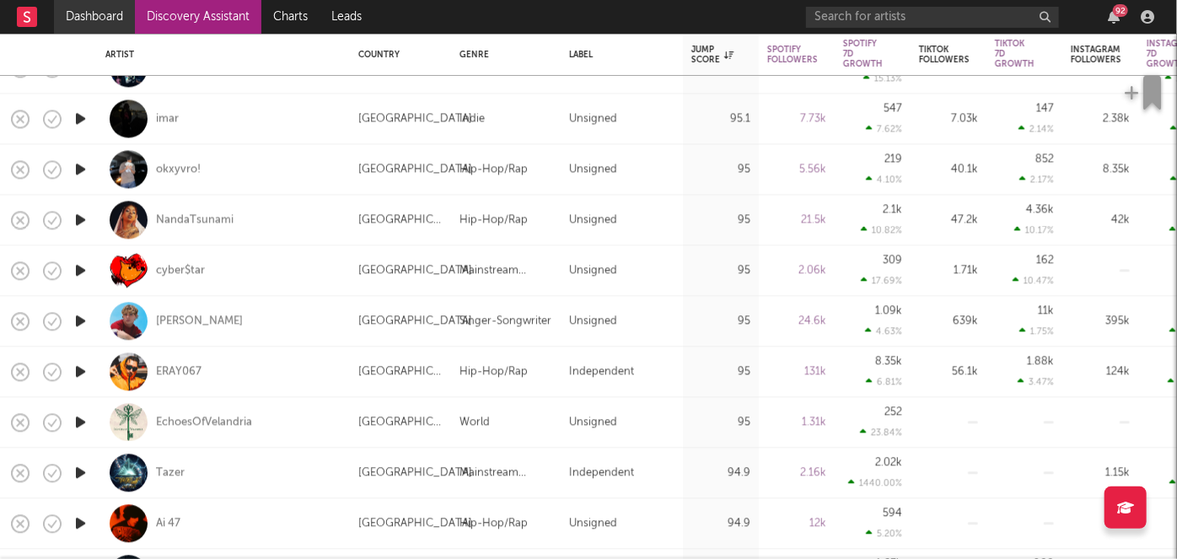
click at [81, 12] on link "Dashboard" at bounding box center [94, 17] width 81 height 34
